Goal: Find specific page/section: Find specific page/section

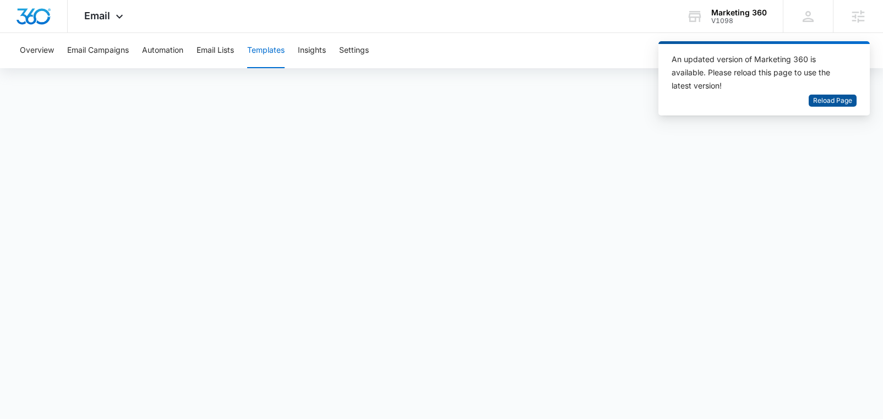
click at [836, 102] on span "Reload Page" at bounding box center [832, 101] width 39 height 10
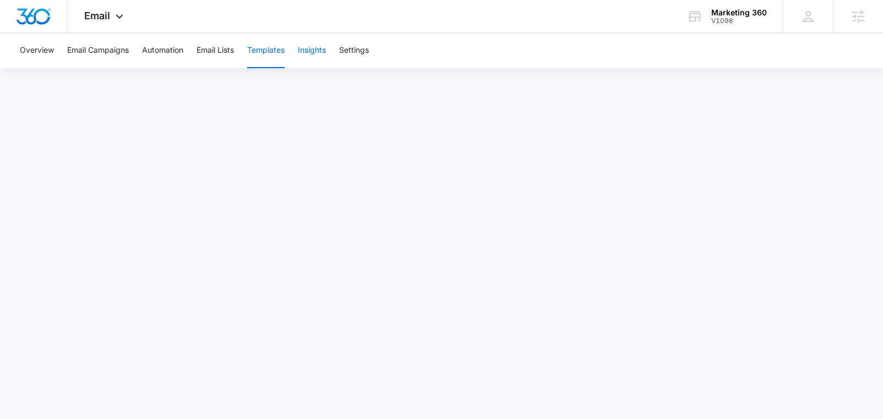
click at [309, 57] on button "Insights" at bounding box center [312, 50] width 28 height 35
click at [279, 51] on button "Templates" at bounding box center [265, 50] width 37 height 35
